Goal: Information Seeking & Learning: Understand process/instructions

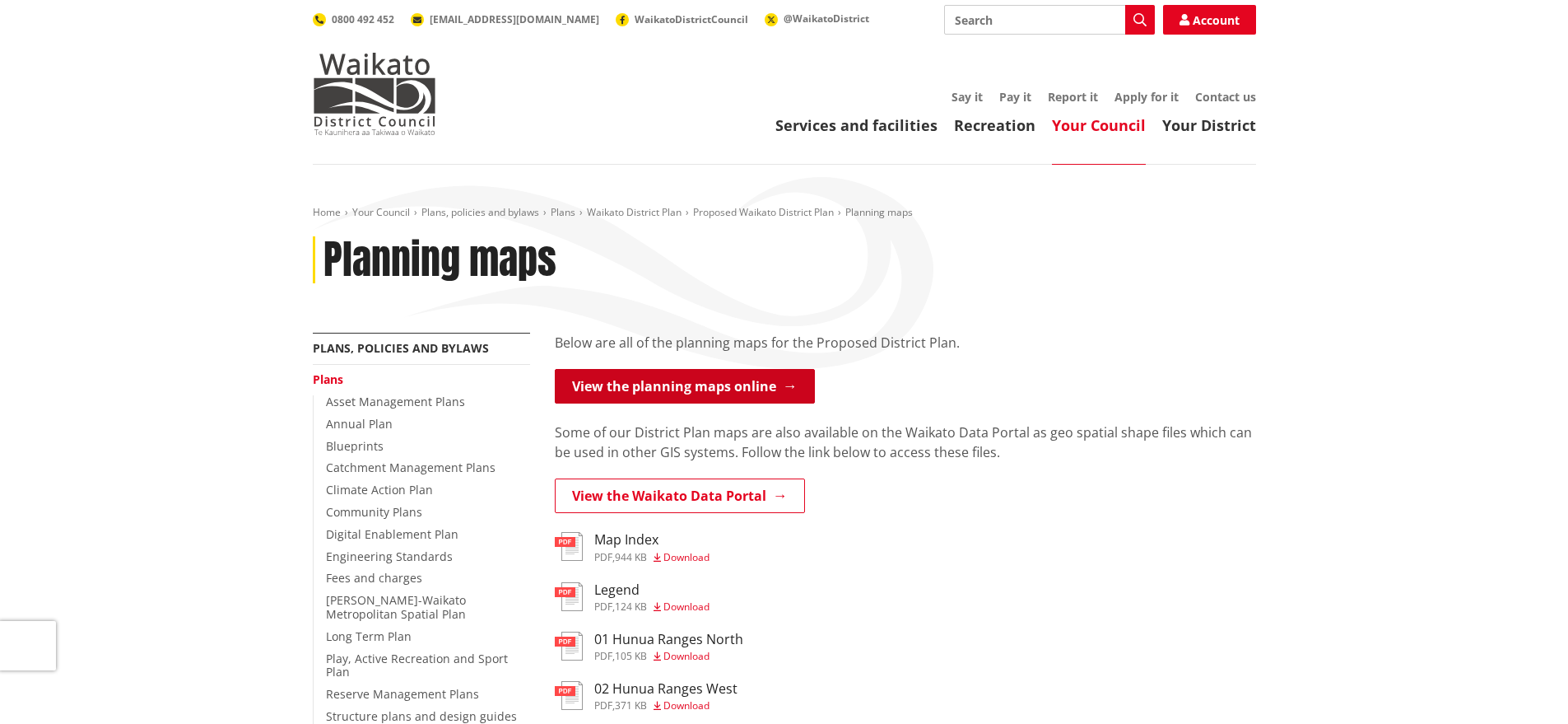
click at [702, 387] on link "View the planning maps online" at bounding box center [684, 386] width 260 height 35
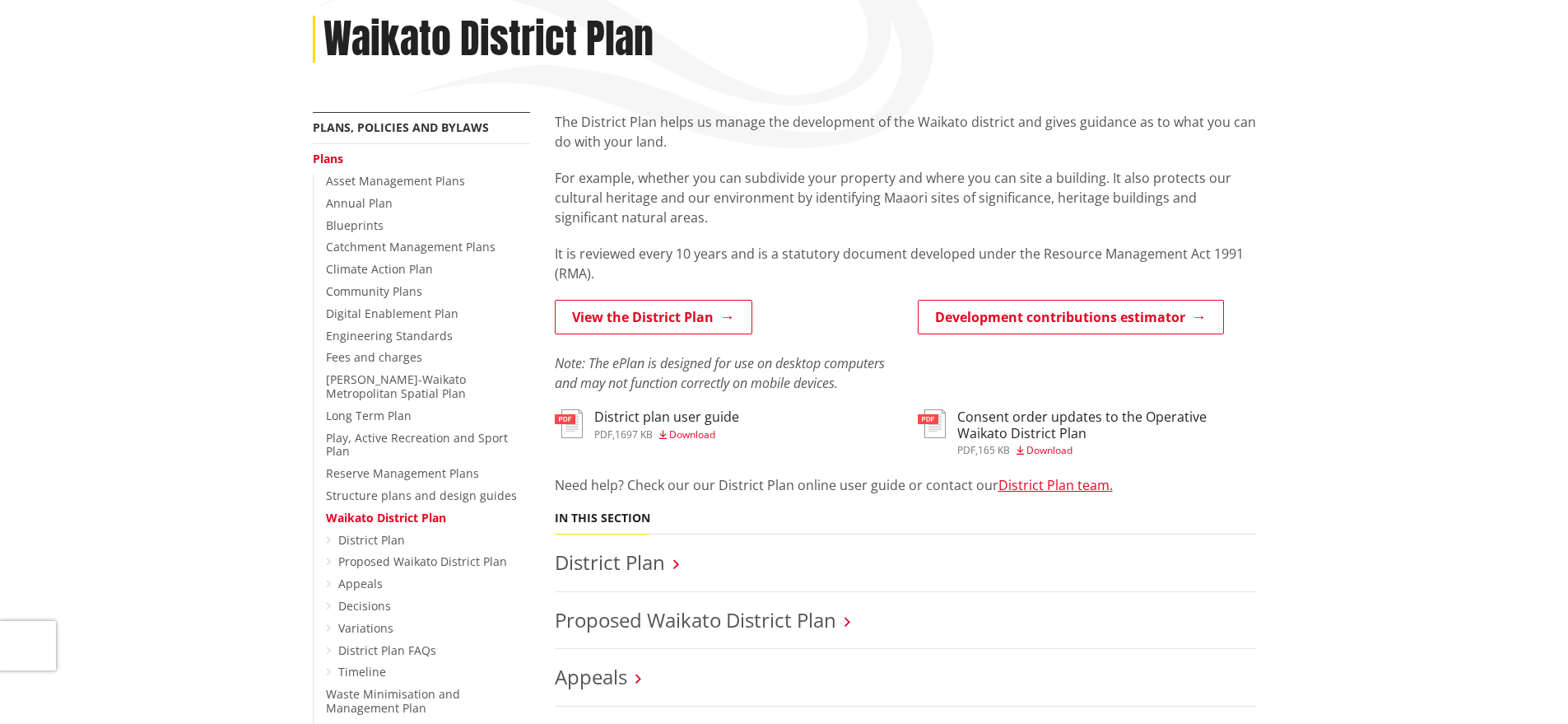
scroll to position [286, 0]
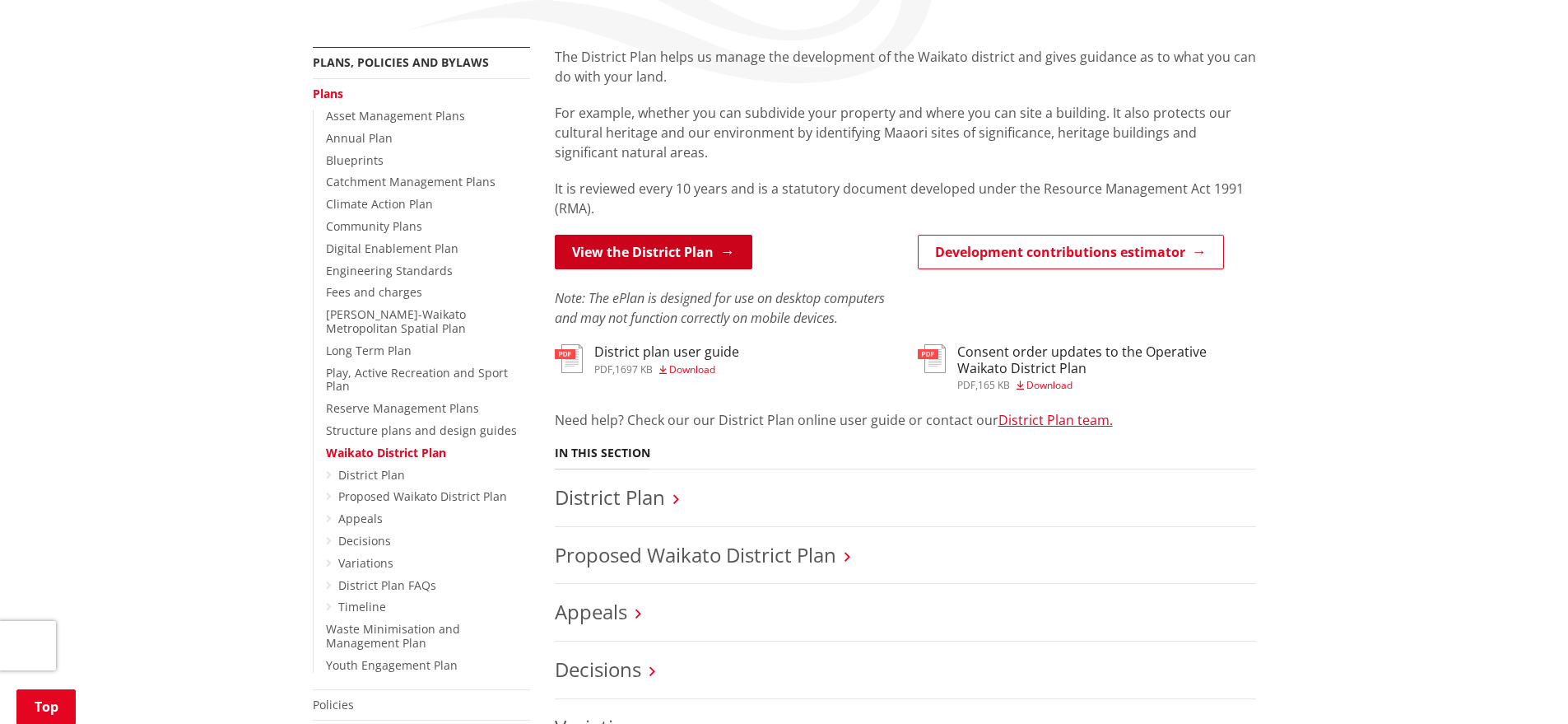
click at [695, 253] on link "View the District Plan" at bounding box center [653, 252] width 198 height 35
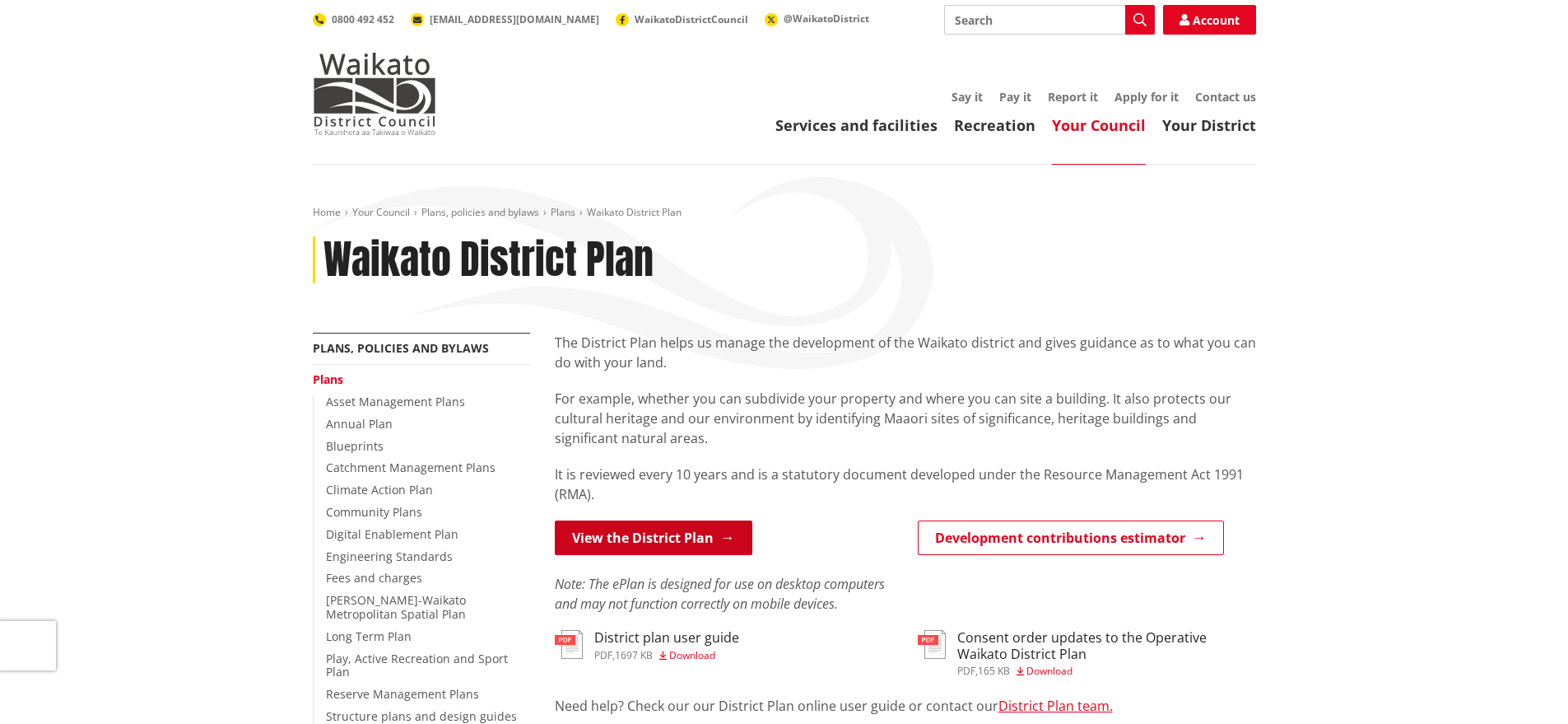
click at [645, 529] on link "View the District Plan" at bounding box center [653, 538] width 198 height 35
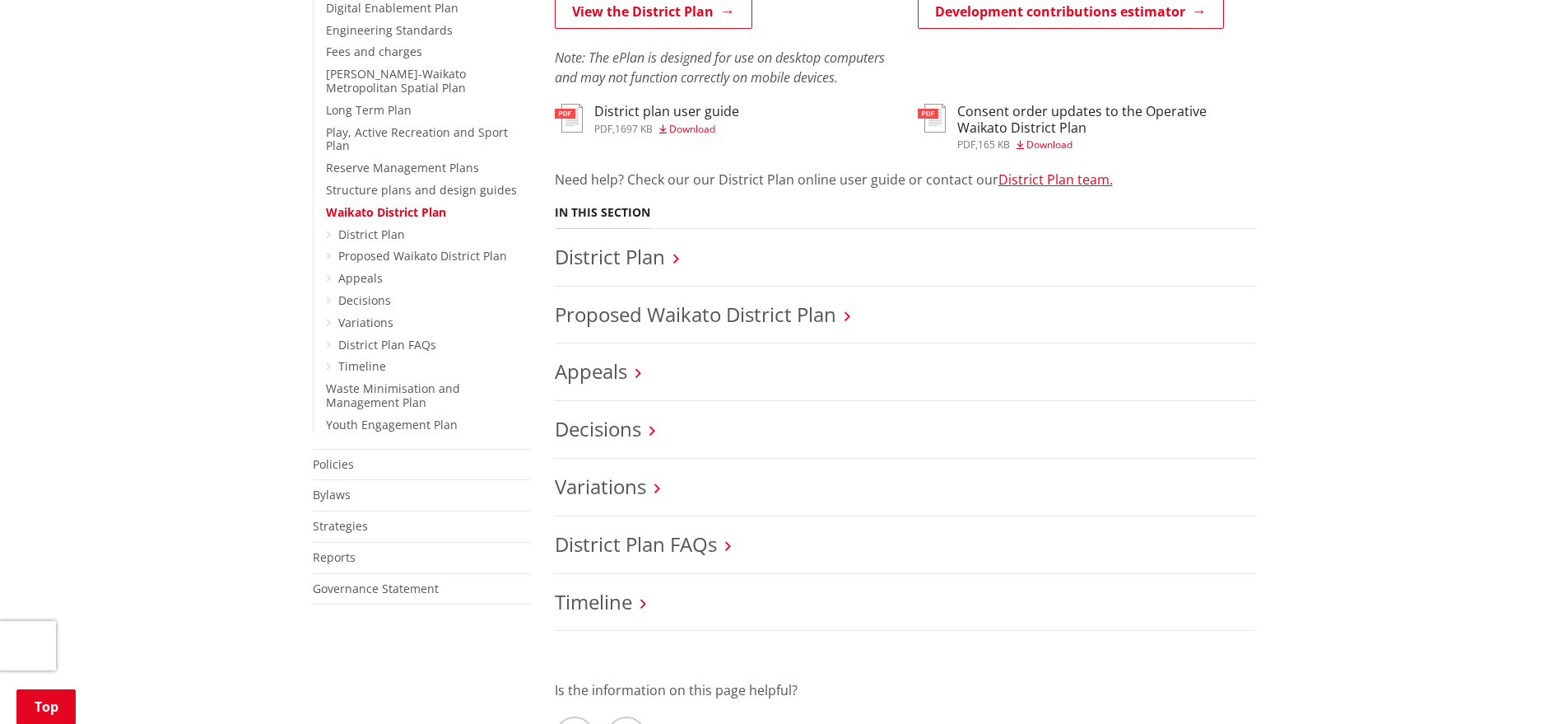
scroll to position [504, 0]
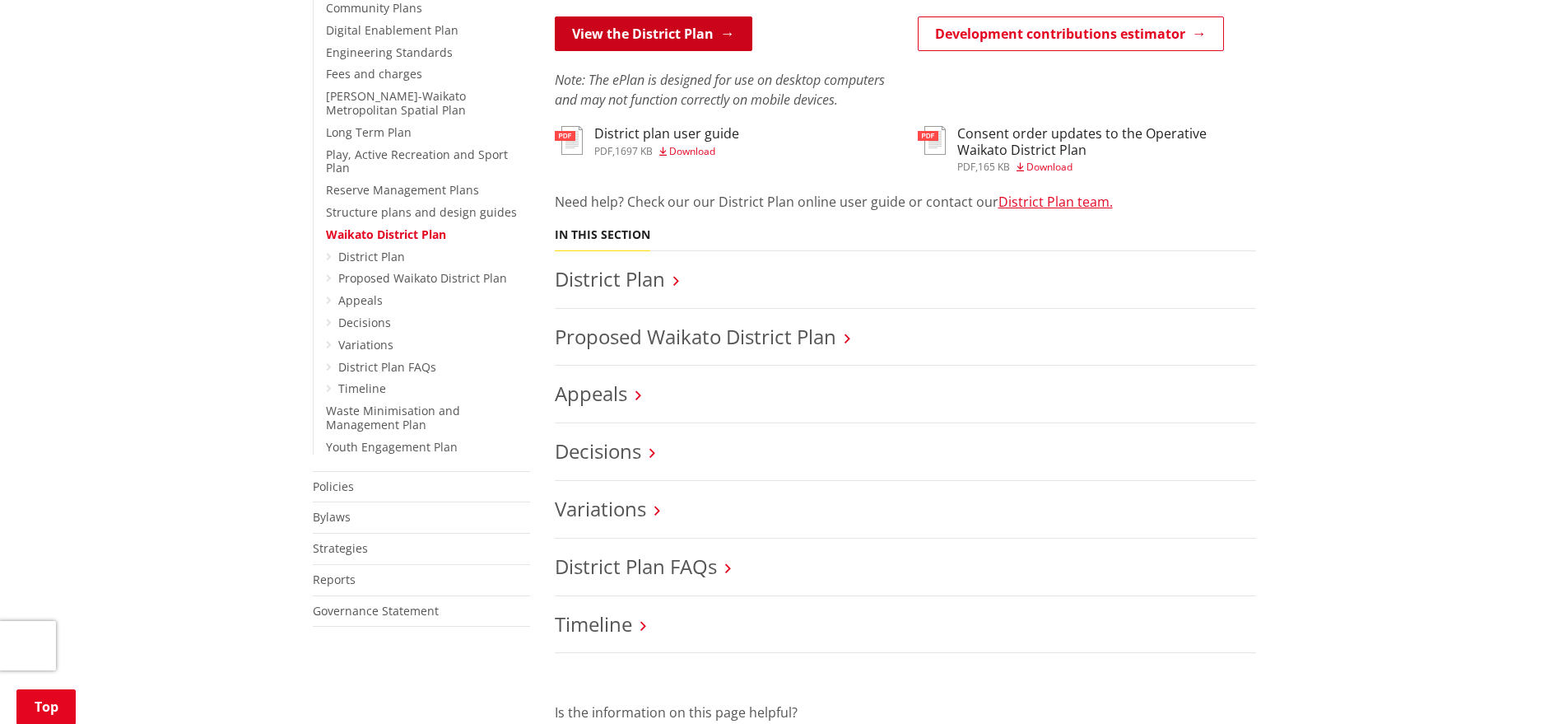
click at [698, 40] on link "View the District Plan" at bounding box center [653, 34] width 198 height 35
